Goal: Book appointment/travel/reservation

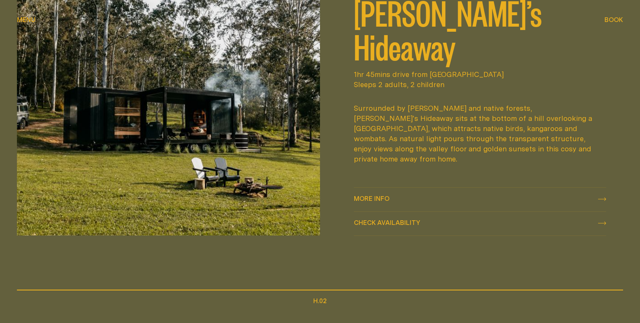
scroll to position [410, 0]
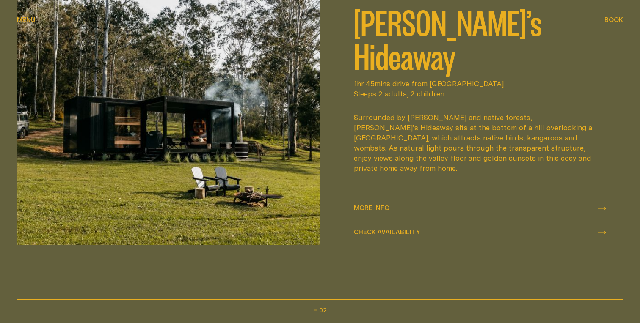
click at [380, 242] on button "Check availability Check availability" at bounding box center [480, 233] width 252 height 24
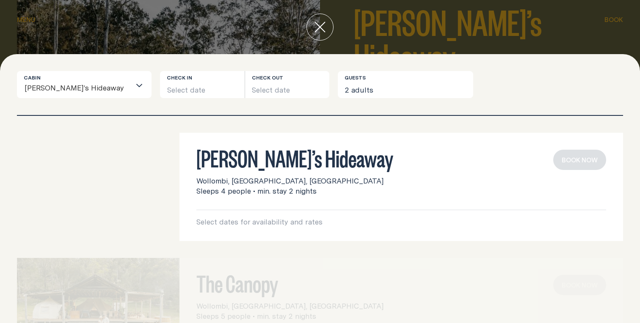
scroll to position [0, 0]
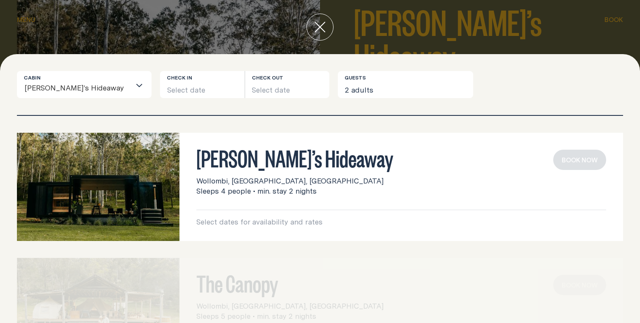
click at [172, 88] on button "Select date" at bounding box center [202, 84] width 85 height 27
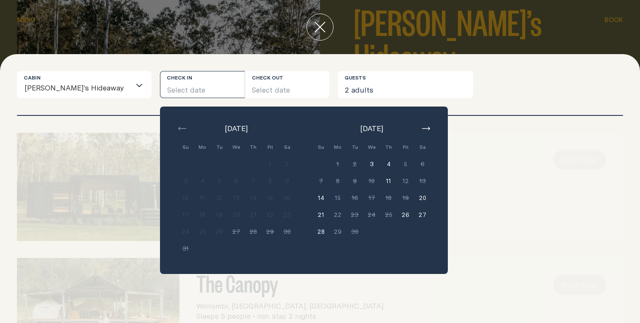
click at [380, 162] on button "4" at bounding box center [388, 164] width 17 height 17
click at [380, 168] on button "4" at bounding box center [388, 164] width 17 height 17
click at [363, 164] on button "3" at bounding box center [371, 164] width 17 height 17
click at [363, 166] on button "3" at bounding box center [371, 164] width 17 height 17
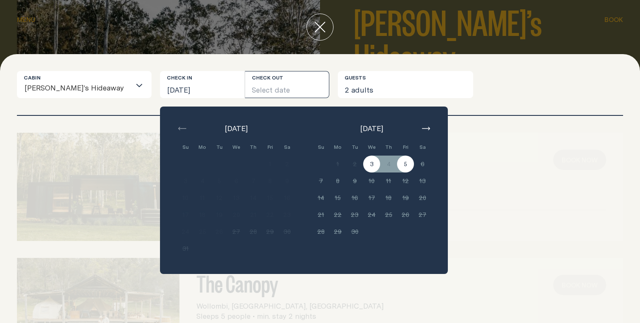
click at [397, 164] on button "5" at bounding box center [405, 164] width 17 height 17
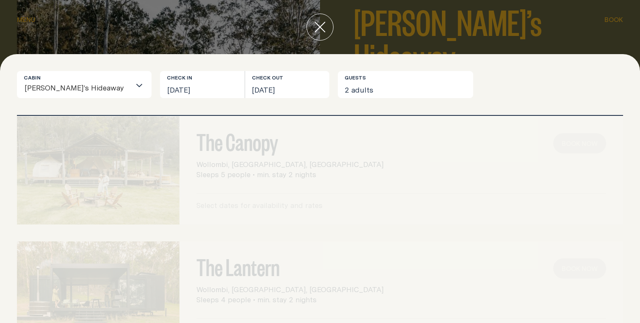
scroll to position [146, 0]
click at [303, 172] on div "The Canopy Wollombi, [GEOGRAPHIC_DATA], [GEOGRAPHIC_DATA] Sleeps 5 people • min…" at bounding box center [320, 167] width 606 height 108
click at [316, 26] on icon "close" at bounding box center [319, 27] width 11 height 11
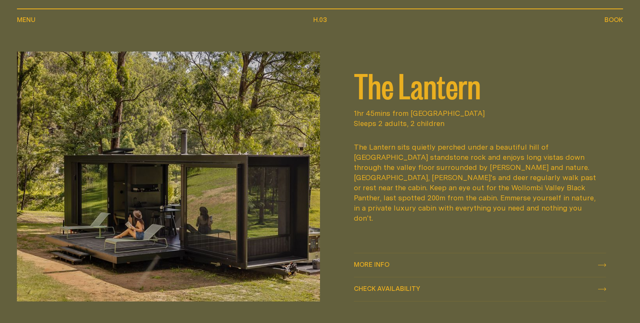
scroll to position [1054, 0]
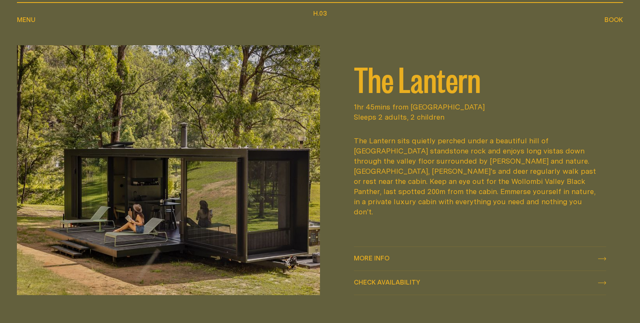
click at [395, 283] on div "Check availability Check availability" at bounding box center [387, 282] width 66 height 6
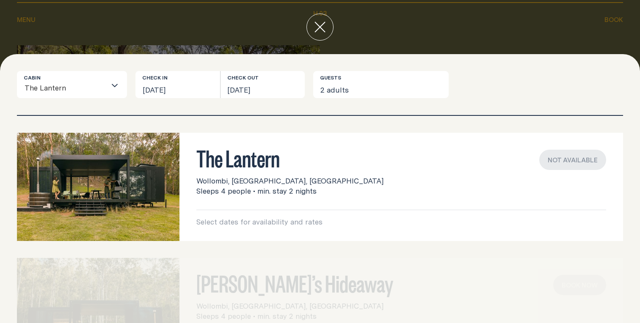
click at [193, 94] on button "[DATE]" at bounding box center [177, 84] width 85 height 27
